Goal: Check status: Check status

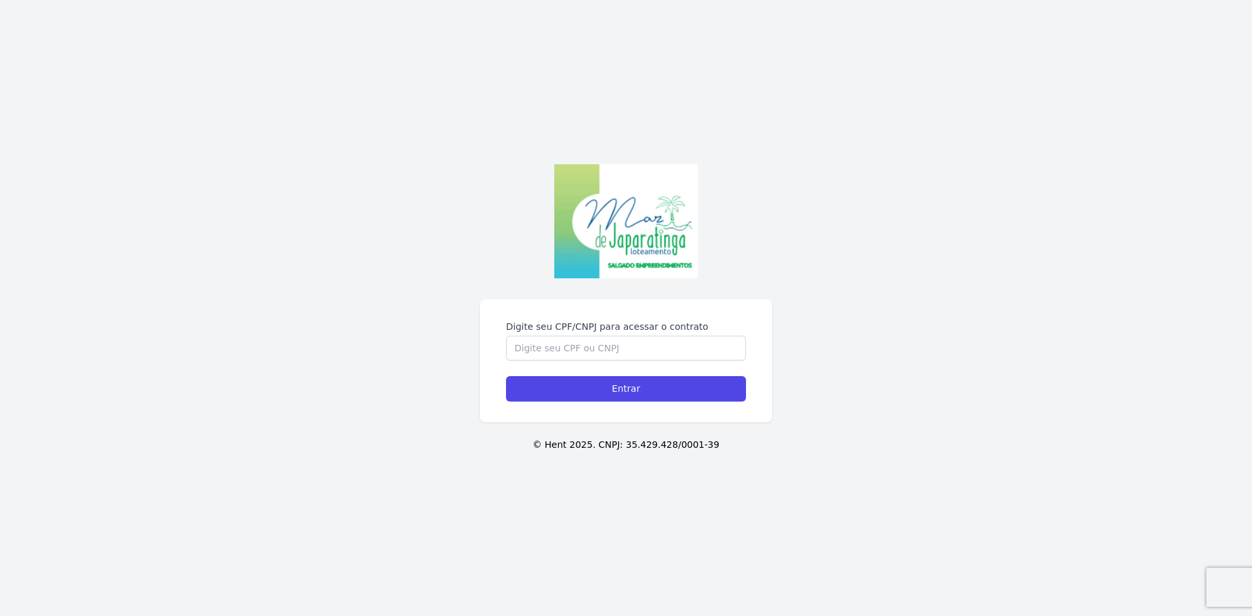
click at [564, 362] on form "Digite seu CPF/CNPJ para acessar o contrato Entrar" at bounding box center [626, 360] width 240 height 81
click at [564, 356] on input "Digite seu CPF/CNPJ para acessar o contrato" at bounding box center [626, 348] width 240 height 25
type input "05207111493"
click at [506, 376] on input "Entrar" at bounding box center [626, 388] width 240 height 25
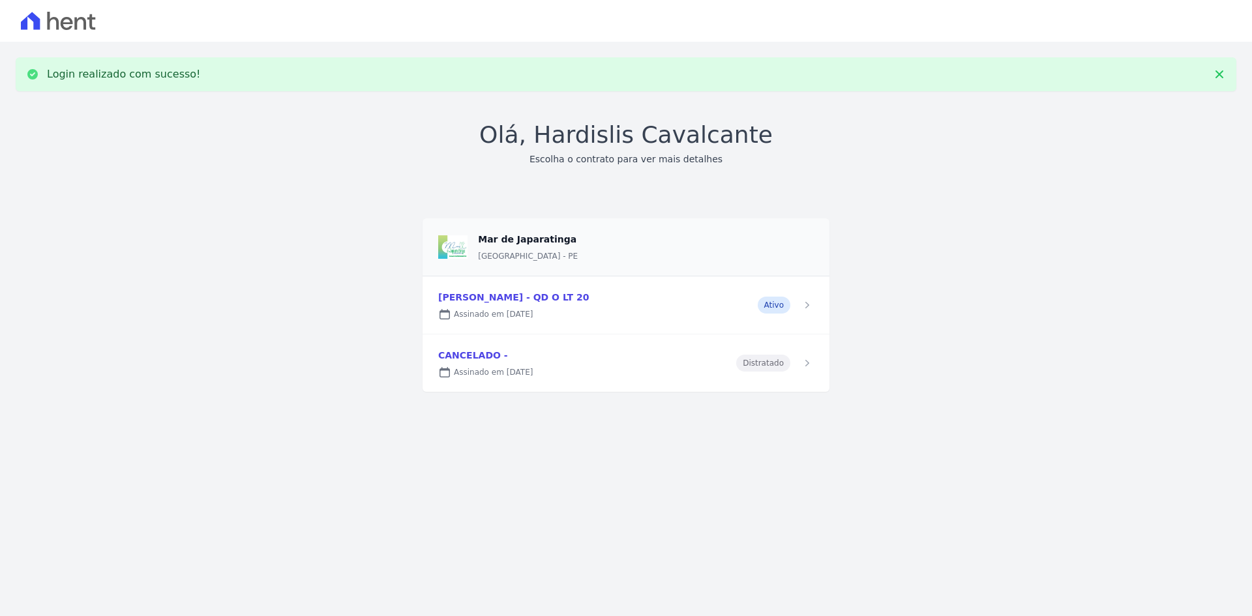
click at [579, 302] on link at bounding box center [625, 304] width 407 height 57
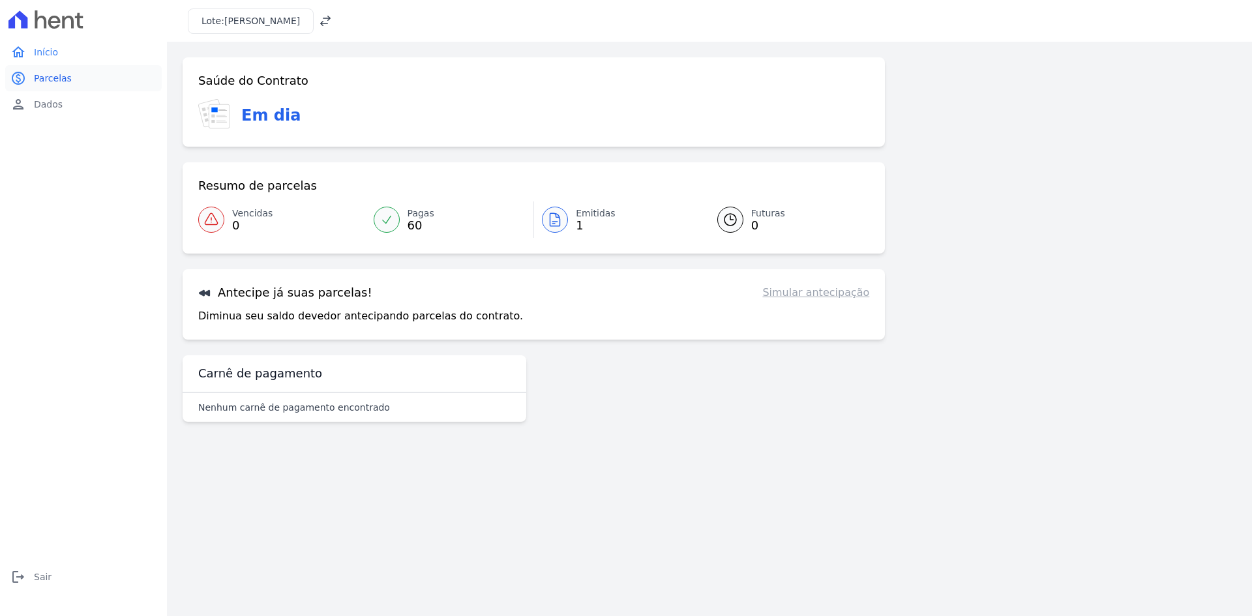
click at [50, 76] on span "Parcelas" at bounding box center [53, 78] width 38 height 13
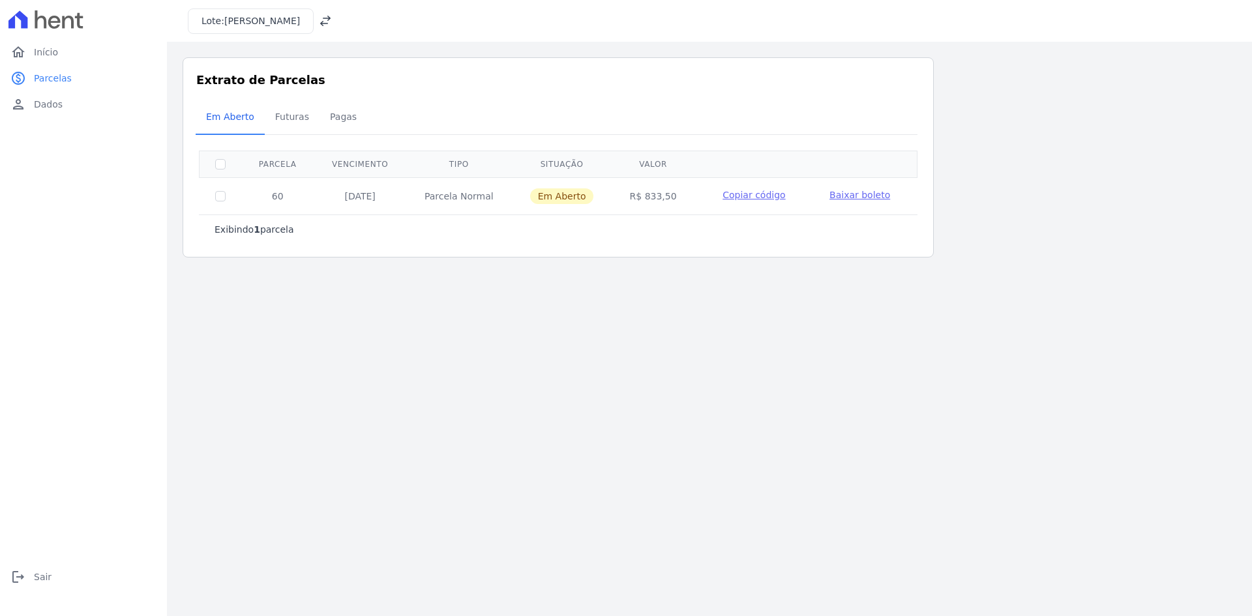
click at [846, 195] on span "Baixar boleto" at bounding box center [859, 195] width 61 height 10
